Goal: Transaction & Acquisition: Download file/media

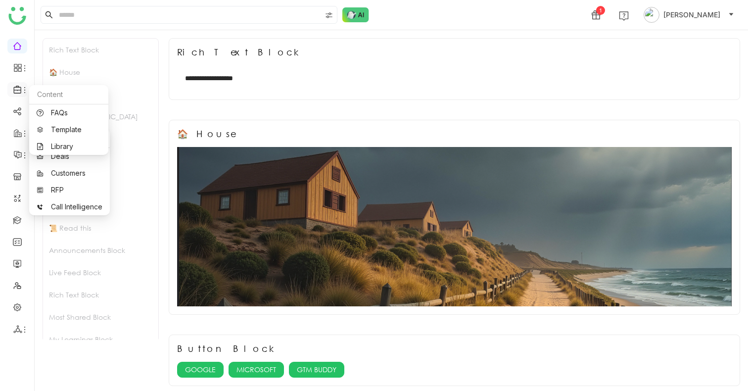
click at [12, 87] on div at bounding box center [17, 89] width 20 height 9
click at [65, 144] on link "Library" at bounding box center [69, 146] width 64 height 7
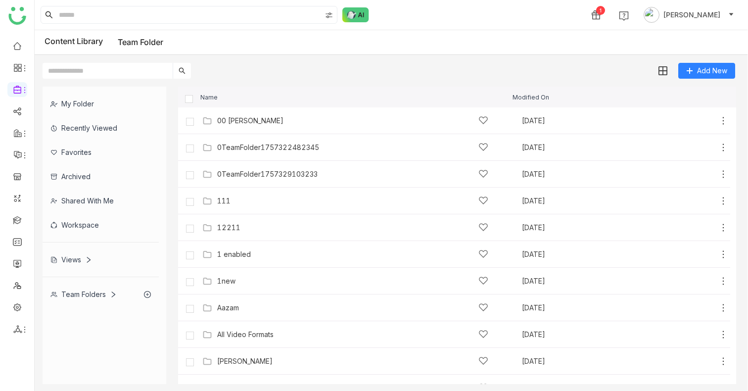
click at [87, 297] on div "Team Folders" at bounding box center [83, 294] width 66 height 8
click at [112, 292] on icon at bounding box center [113, 294] width 3 height 6
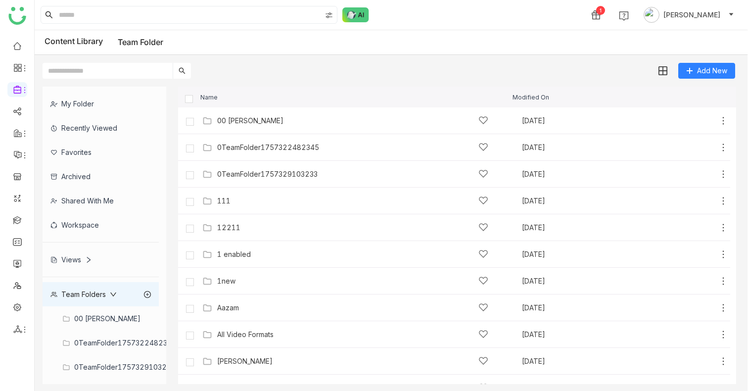
click at [86, 295] on div "Team Folders" at bounding box center [83, 294] width 66 height 8
click at [231, 122] on div "00 [PERSON_NAME]" at bounding box center [250, 121] width 66 height 8
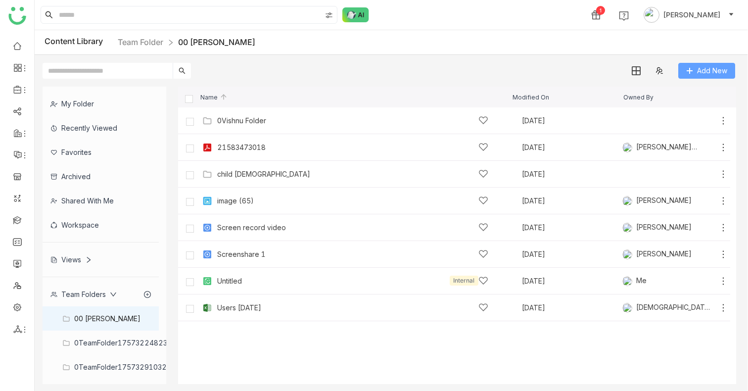
click at [708, 72] on span "Add New" at bounding box center [712, 70] width 30 height 11
click at [693, 70] on button "Add New" at bounding box center [706, 71] width 57 height 16
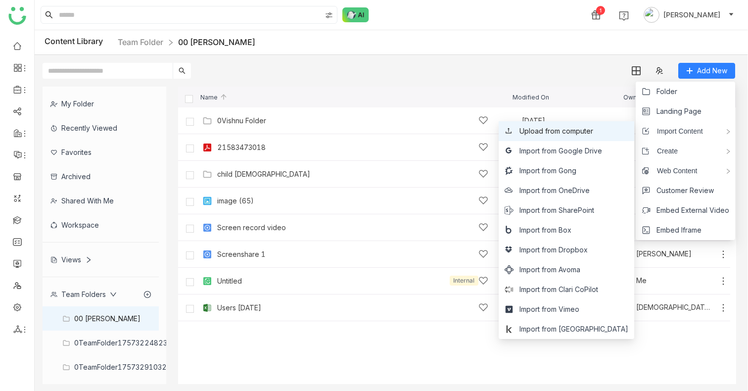
click at [598, 137] on li "Upload from computer" at bounding box center [565, 131] width 135 height 20
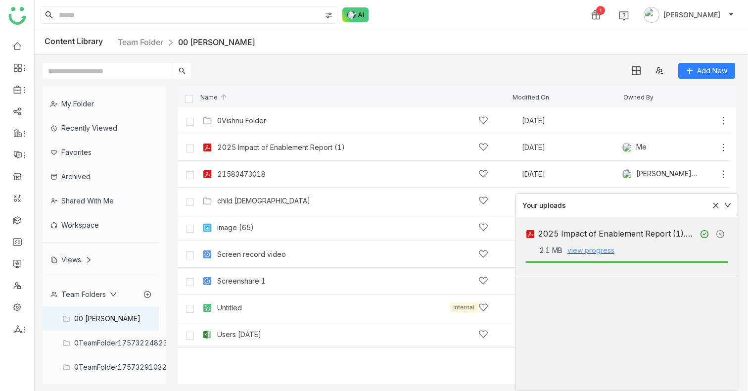
click at [598, 248] on link "view progress" at bounding box center [590, 250] width 47 height 8
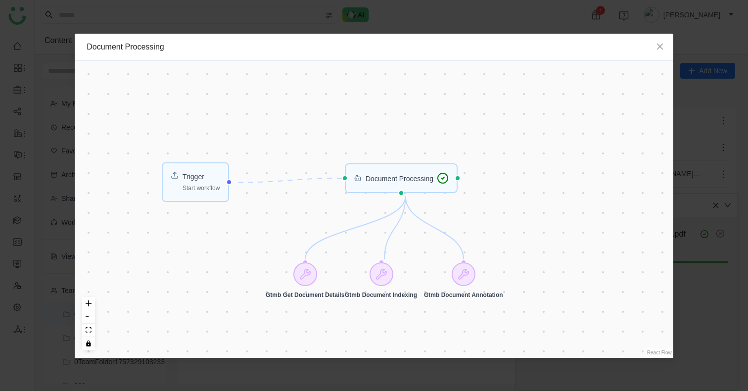
drag, startPoint x: 248, startPoint y: 187, endPoint x: 203, endPoint y: 180, distance: 45.9
click at [203, 180] on div "Trigger Start workflow Document Processing Gtmb Get Document Details Gtmb Docum…" at bounding box center [374, 209] width 598 height 297
